Goal: Task Accomplishment & Management: Manage account settings

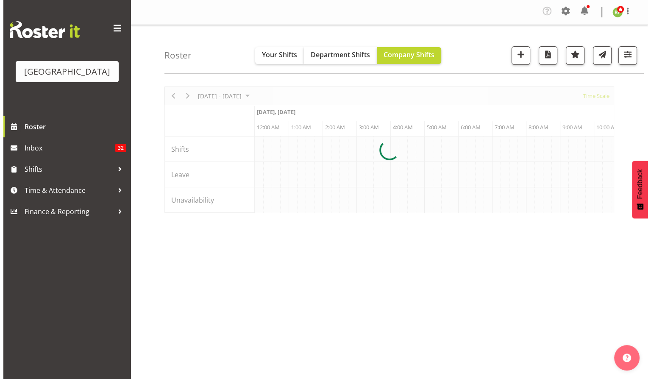
scroll to position [0, 1629]
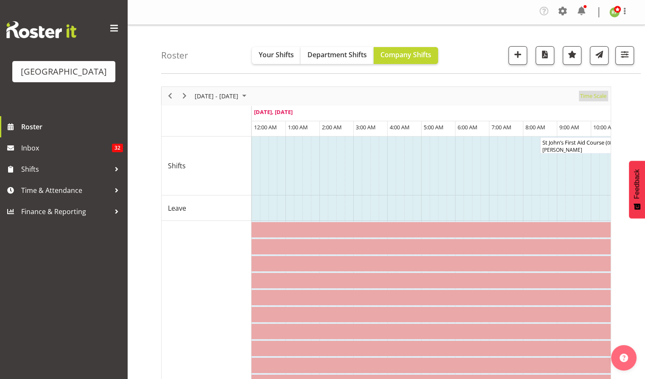
click at [596, 98] on span "Time Scale" at bounding box center [593, 96] width 28 height 11
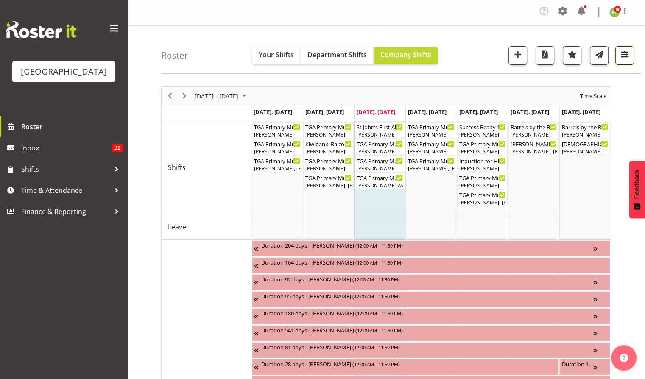
click at [626, 52] on span "button" at bounding box center [624, 54] width 11 height 11
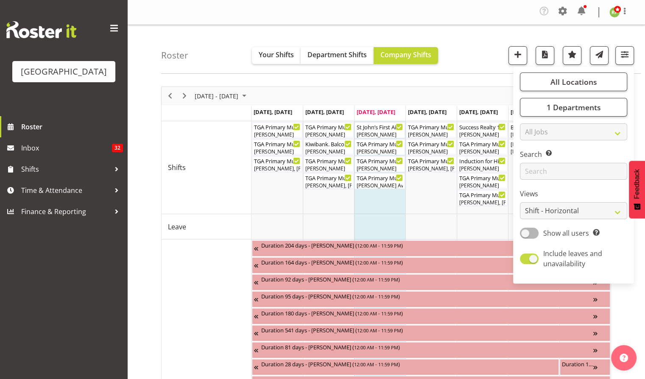
click at [533, 260] on span at bounding box center [529, 259] width 19 height 11
click at [525, 260] on input "Include leaves and unavailability" at bounding box center [523, 259] width 6 height 6
checkbox input "false"
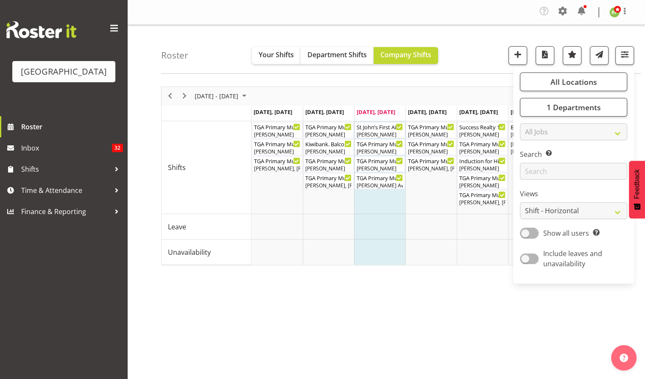
click at [482, 50] on div "Roster Your Shifts Department Shifts Company Shifts All Locations [GEOGRAPHIC_D…" at bounding box center [401, 49] width 480 height 49
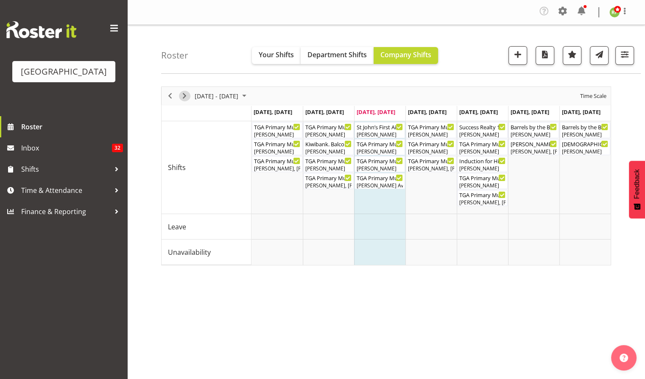
click at [183, 96] on span "Next" at bounding box center [184, 96] width 10 height 11
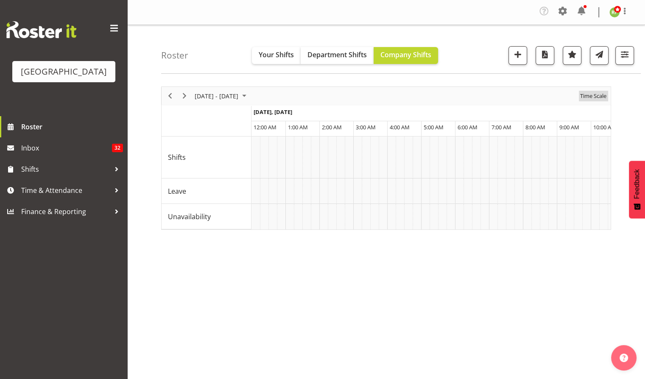
click at [598, 99] on span "Time Scale" at bounding box center [593, 96] width 28 height 11
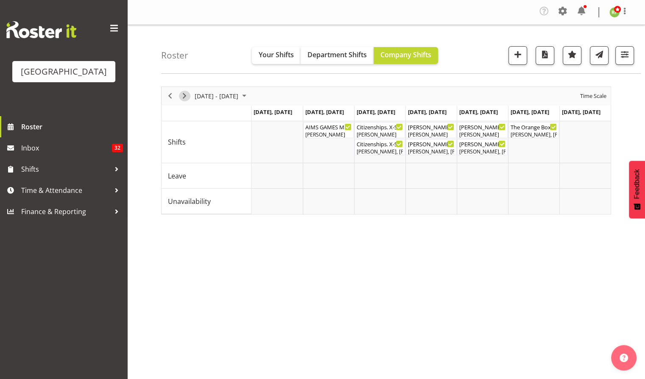
drag, startPoint x: 183, startPoint y: 94, endPoint x: 182, endPoint y: 104, distance: 9.9
click at [183, 94] on span "Next" at bounding box center [184, 96] width 10 height 11
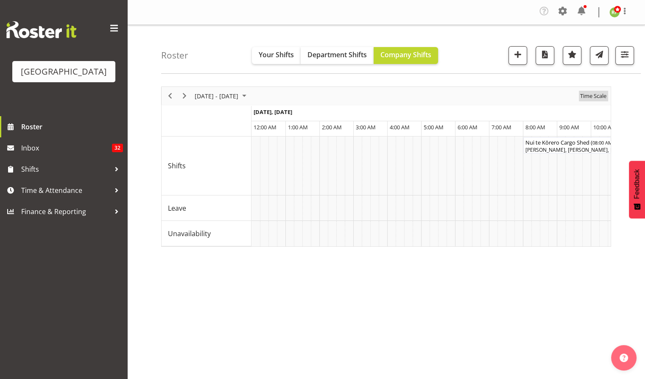
click at [589, 95] on span "Time Scale" at bounding box center [593, 96] width 28 height 11
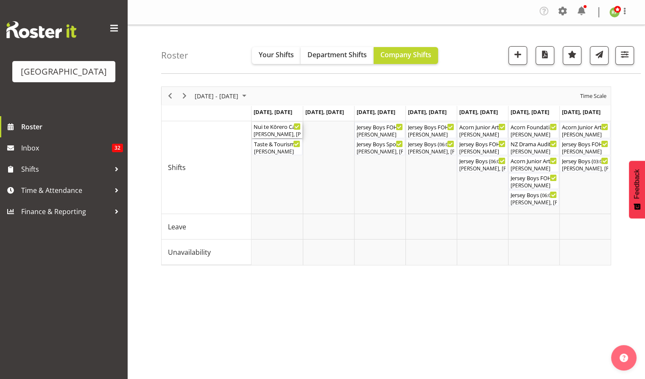
click at [276, 133] on div "[PERSON_NAME], [PERSON_NAME], [PERSON_NAME]" at bounding box center [277, 135] width 47 height 8
click at [0, 0] on div at bounding box center [0, 0] width 0 height 0
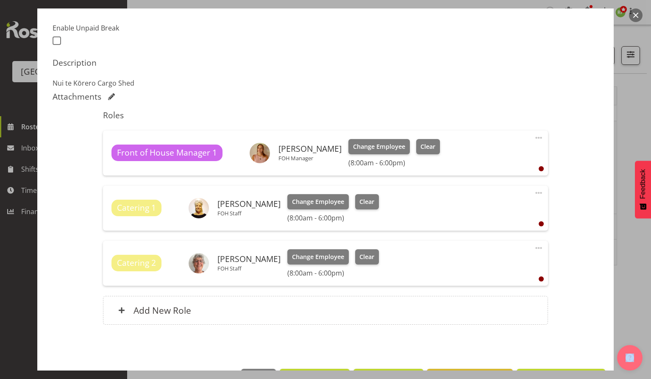
scroll to position [249, 0]
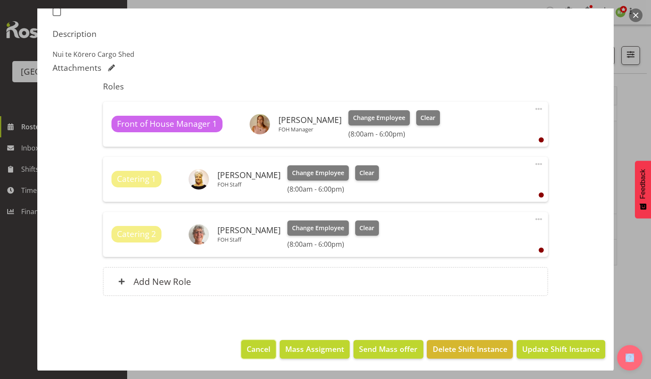
click at [255, 349] on span "Cancel" at bounding box center [259, 349] width 24 height 11
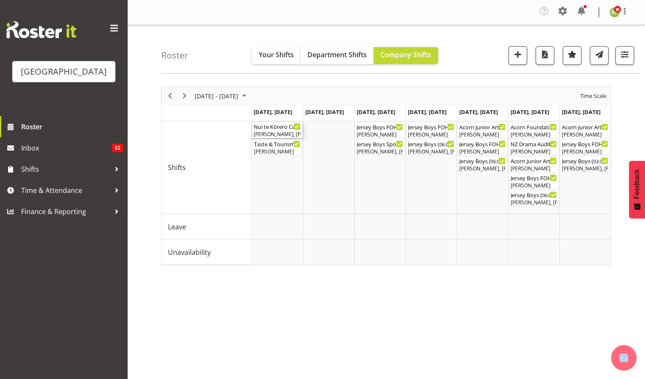
click at [279, 131] on div "[PERSON_NAME], [PERSON_NAME], [PERSON_NAME]" at bounding box center [277, 135] width 47 height 8
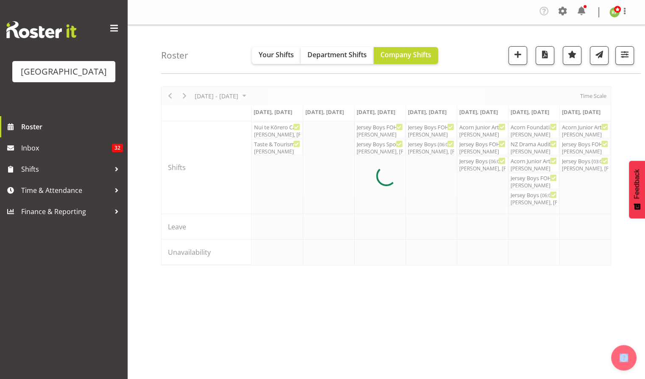
click at [279, 130] on div at bounding box center [386, 176] width 450 height 179
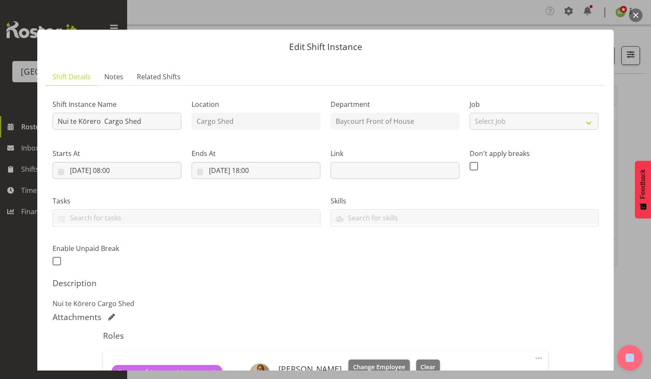
scroll to position [226, 0]
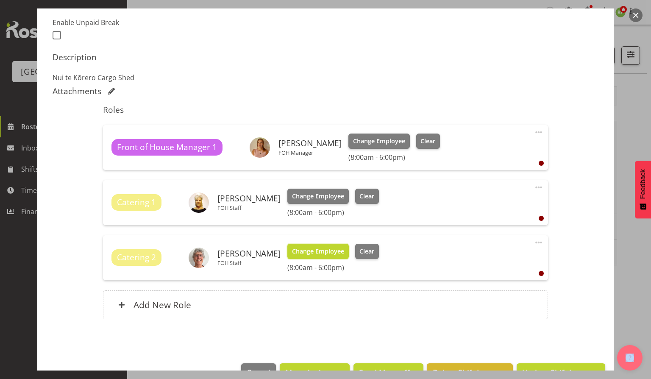
click at [314, 250] on span "Change Employee" at bounding box center [318, 251] width 52 height 9
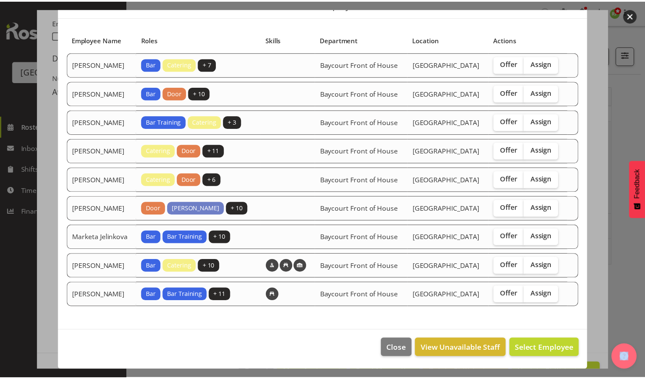
scroll to position [70, 0]
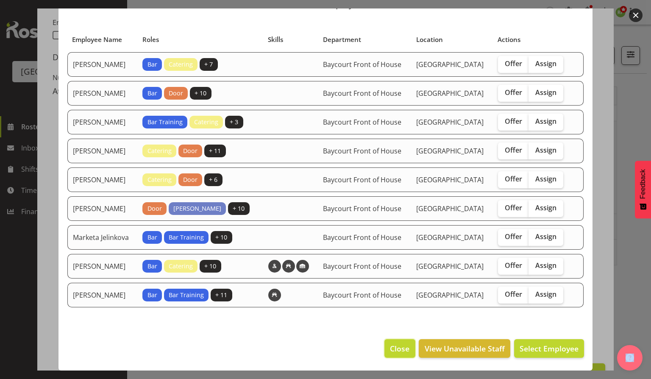
click at [398, 345] on span "Close" at bounding box center [400, 348] width 20 height 11
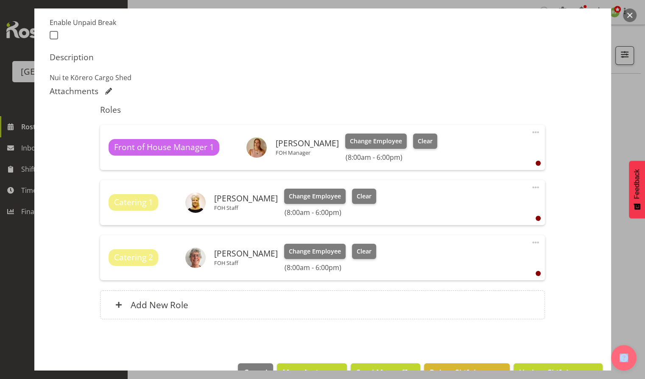
click at [630, 17] on button "button" at bounding box center [630, 15] width 14 height 14
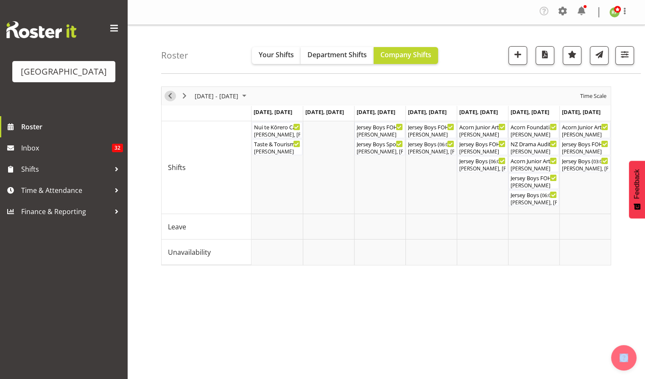
click at [167, 90] on div "Timeline Week of September 10, 2025" at bounding box center [170, 96] width 14 height 18
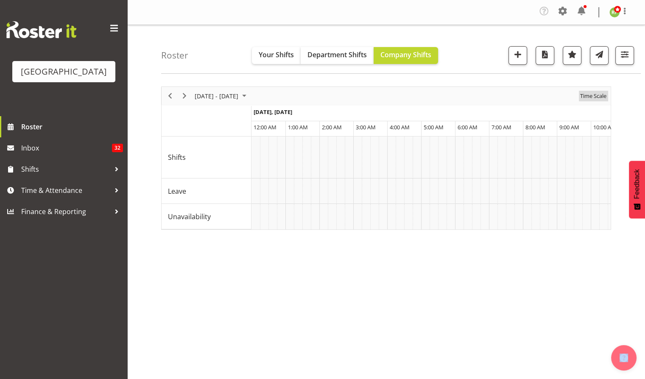
click at [595, 98] on span "Time Scale" at bounding box center [593, 96] width 28 height 11
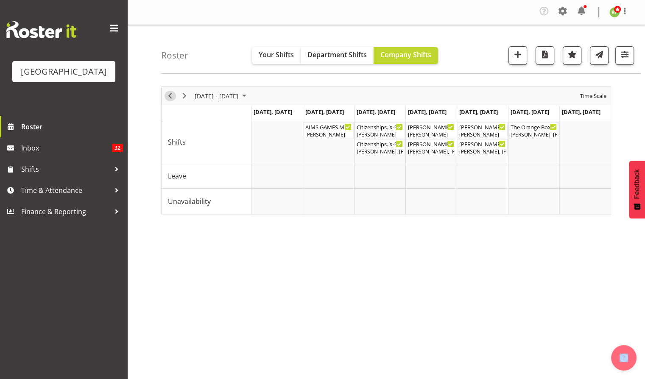
click at [171, 94] on span "Previous" at bounding box center [170, 96] width 10 height 11
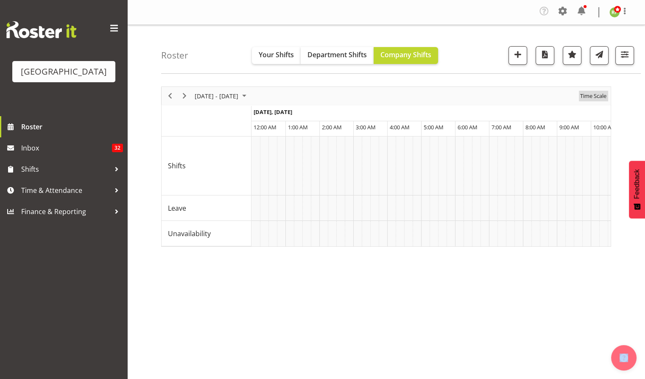
click at [595, 100] on span "Time Scale" at bounding box center [593, 96] width 28 height 11
